Goal: Find specific page/section

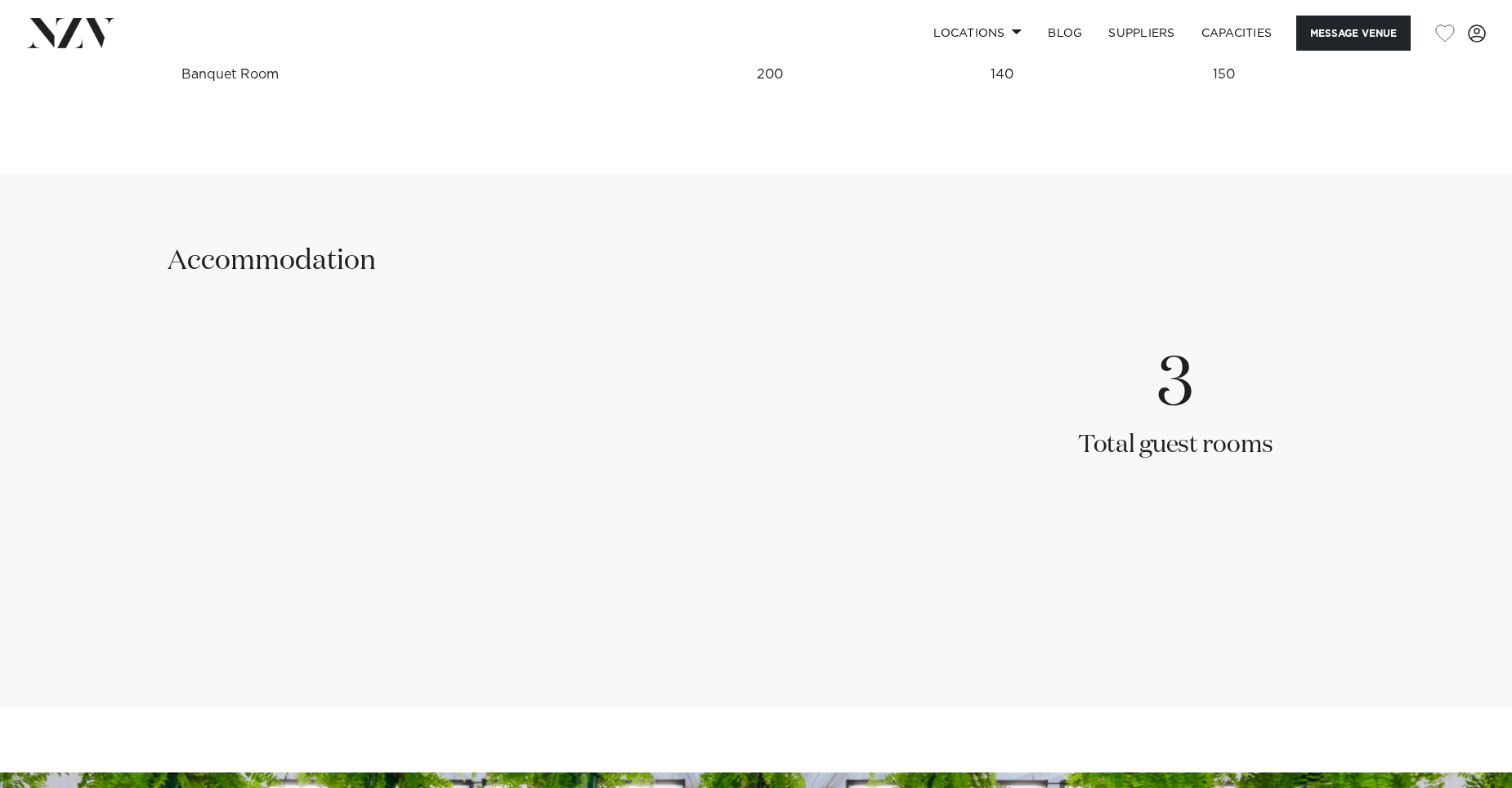
scroll to position [2371, 0]
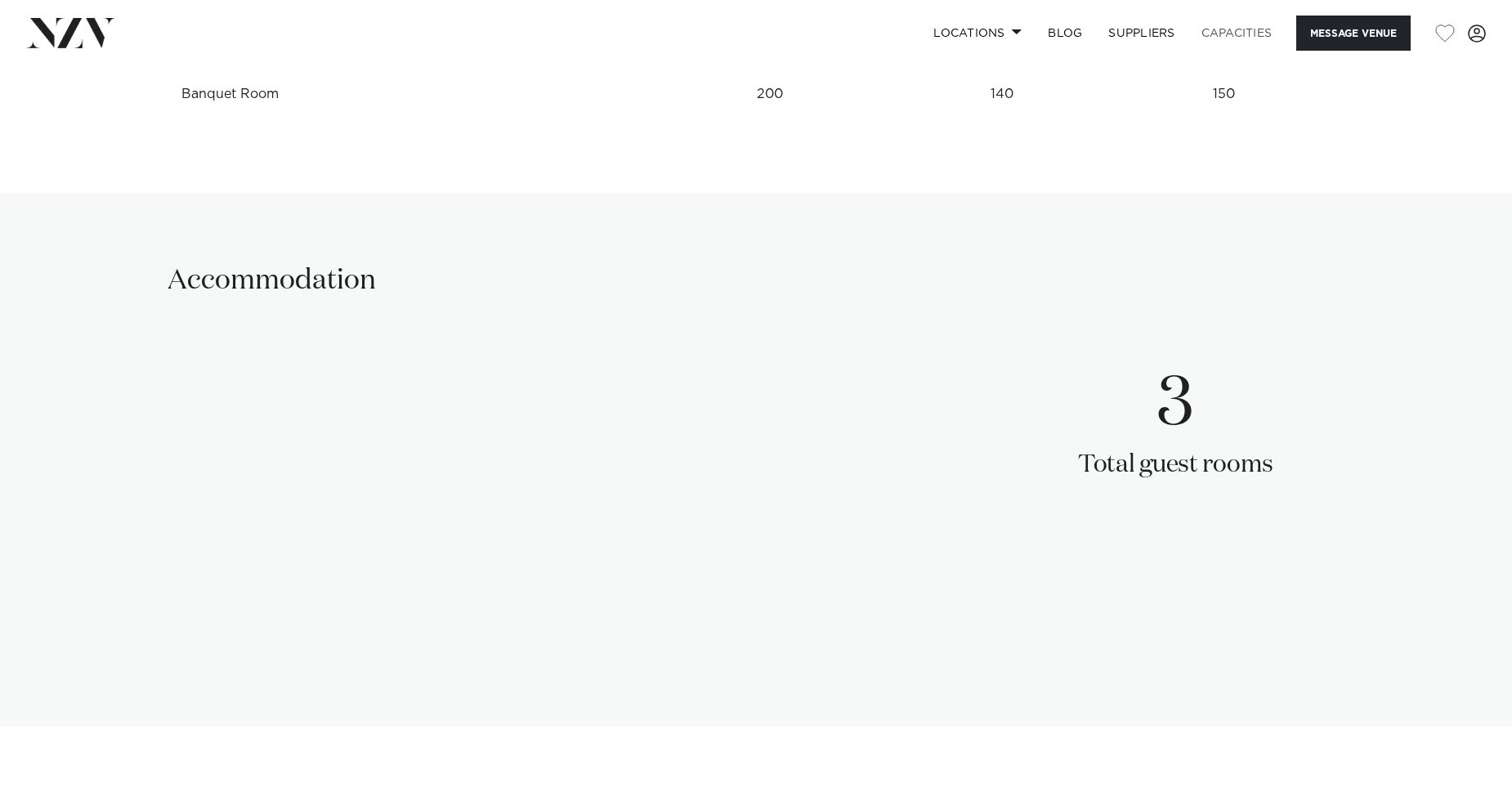
click at [1212, 32] on link "Capacities" at bounding box center [1237, 33] width 97 height 35
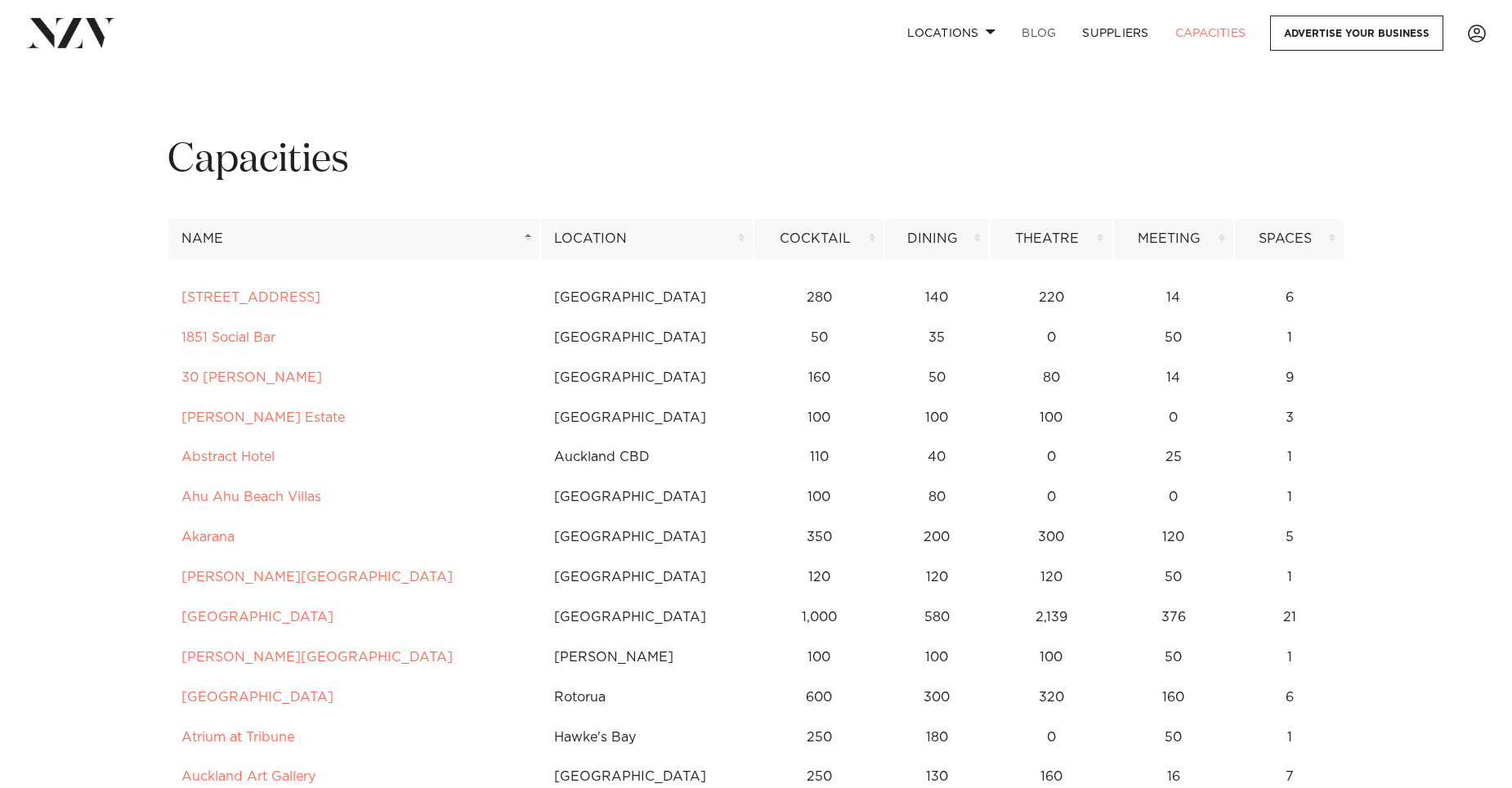
click at [1046, 39] on link "BLOG" at bounding box center [1038, 33] width 61 height 35
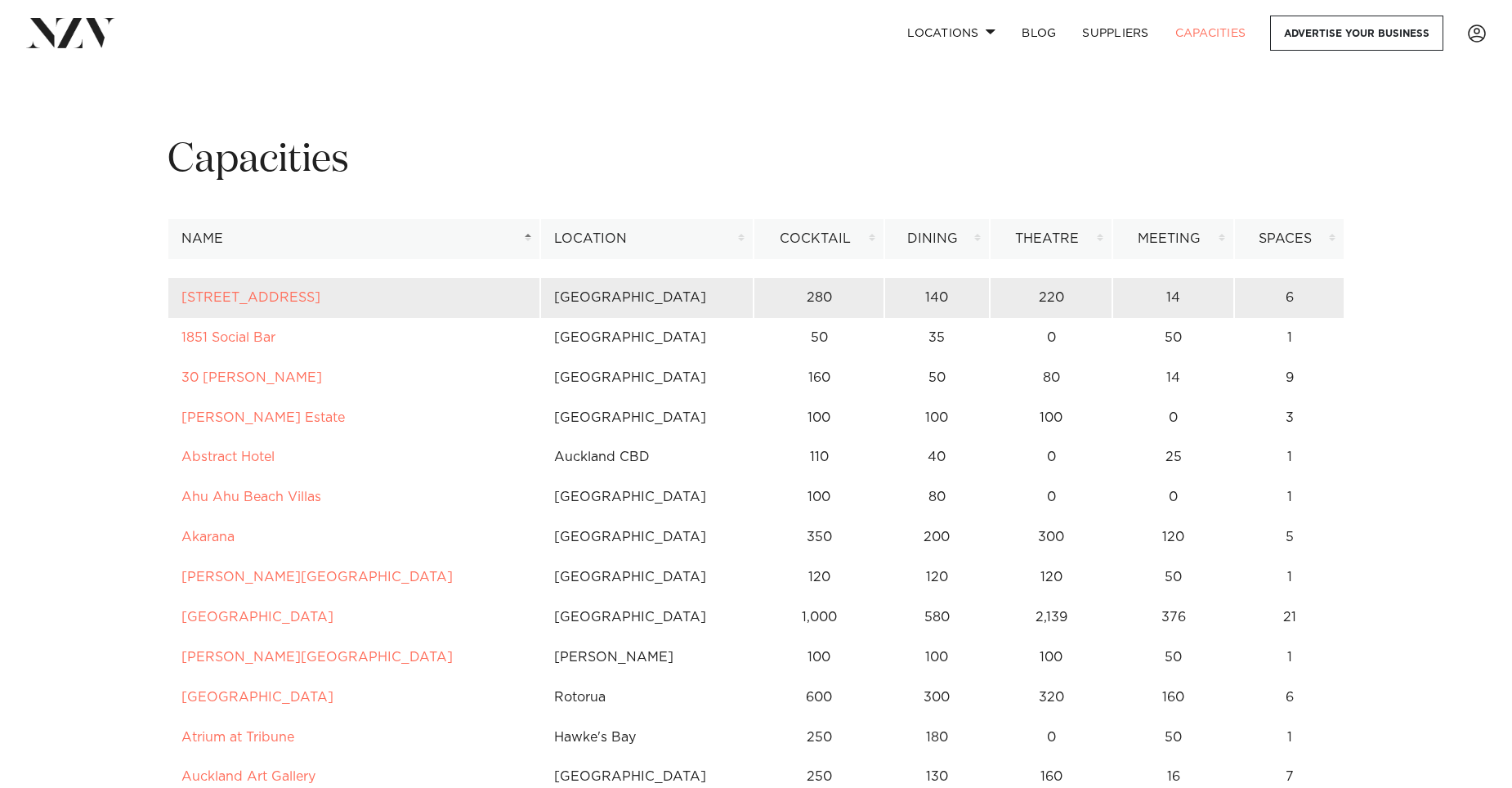
click at [591, 297] on td "[GEOGRAPHIC_DATA]" at bounding box center [646, 298] width 213 height 40
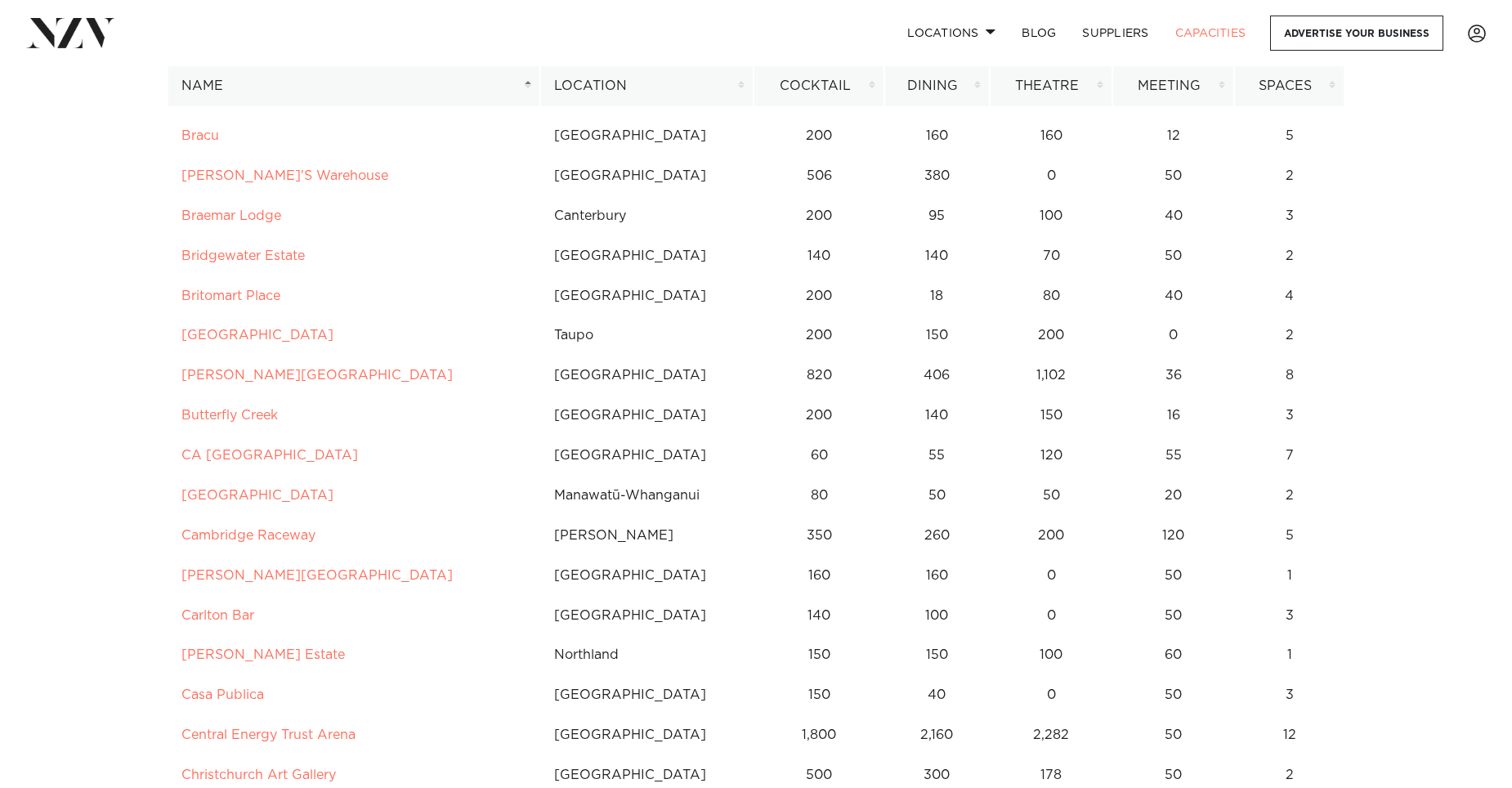
scroll to position [1553, 0]
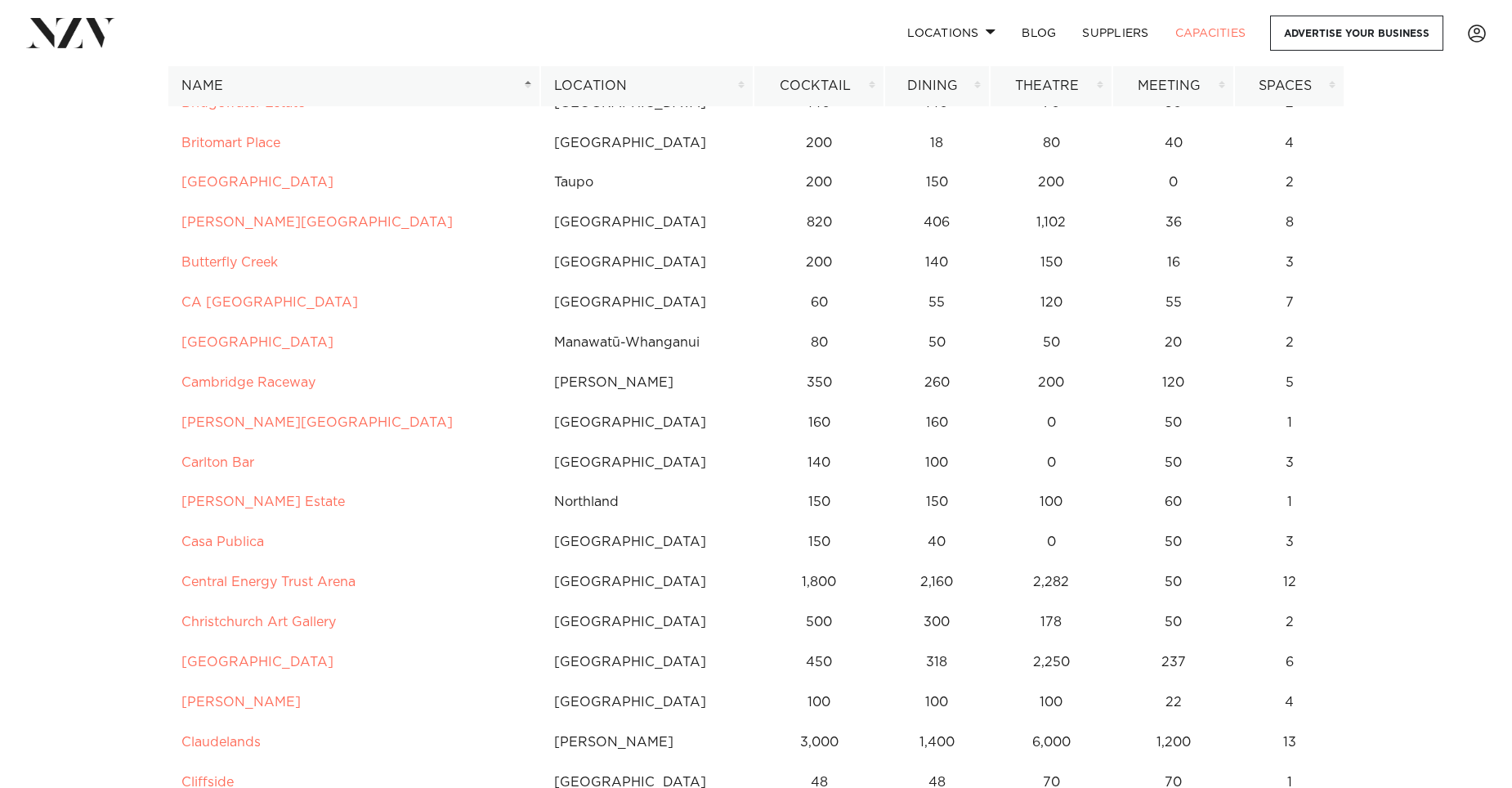
click at [590, 90] on th "Location" at bounding box center [646, 86] width 213 height 40
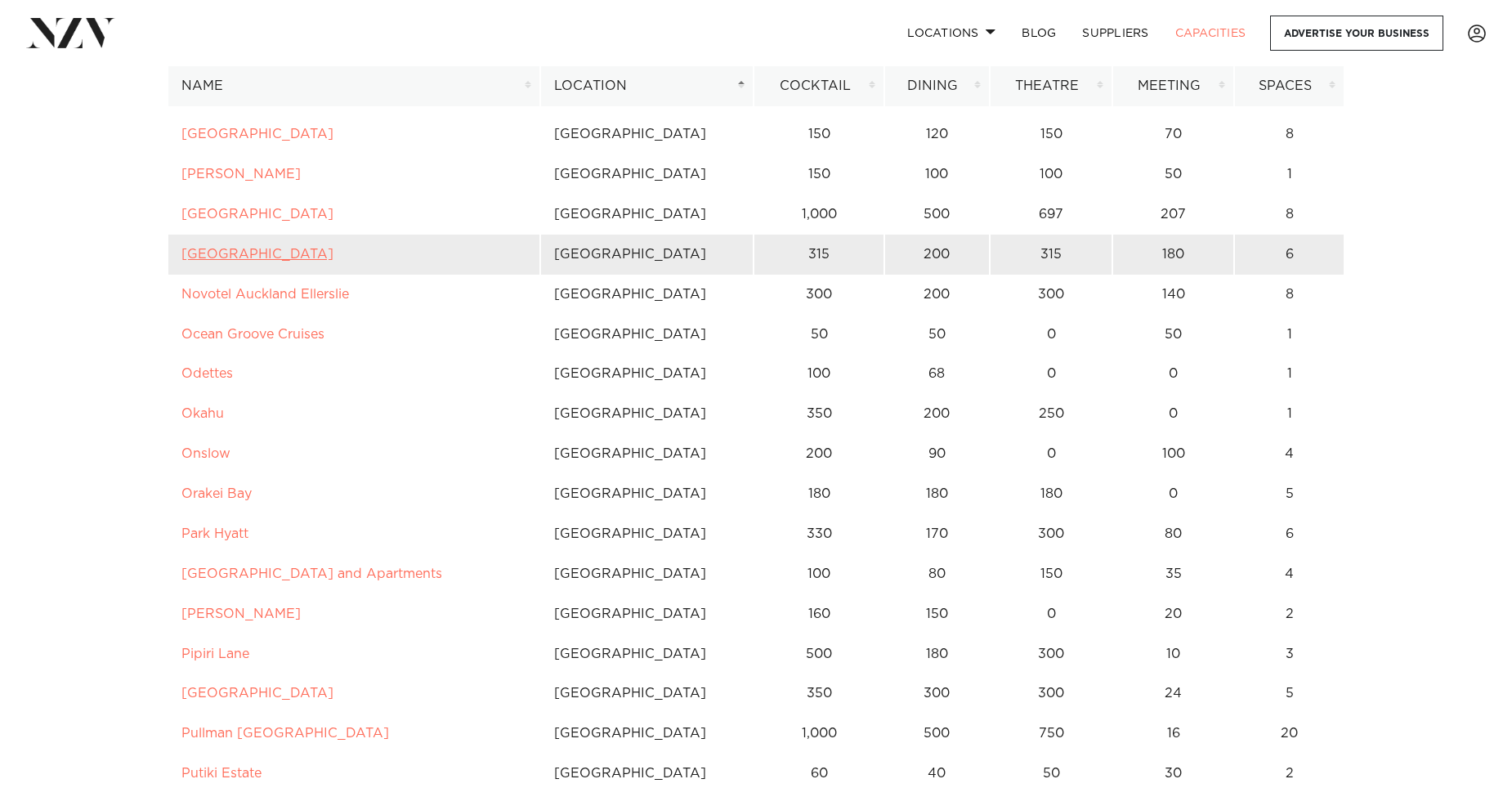
scroll to position [2296, 0]
